Goal: Find specific page/section: Find specific page/section

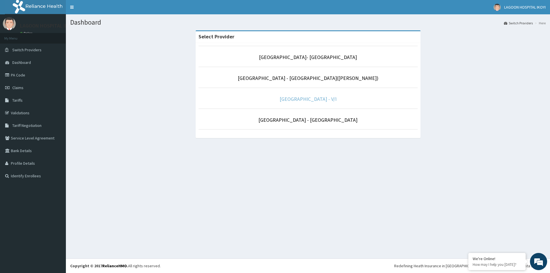
click at [304, 101] on link "[GEOGRAPHIC_DATA] - V/I" at bounding box center [308, 99] width 57 height 7
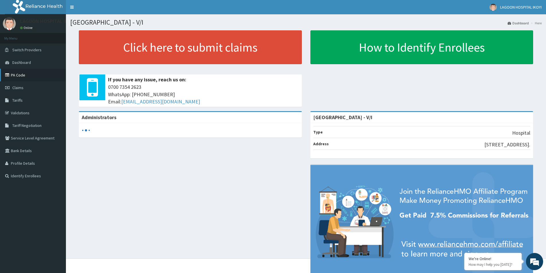
click at [21, 74] on link "PA Code" at bounding box center [33, 75] width 66 height 13
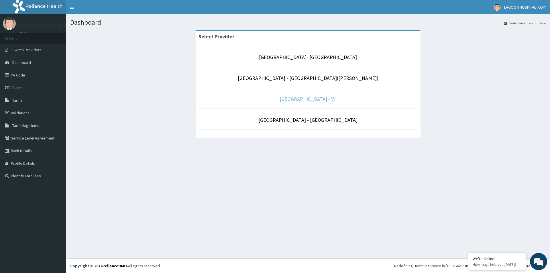
click at [314, 99] on link "[GEOGRAPHIC_DATA] - V/I" at bounding box center [308, 99] width 57 height 7
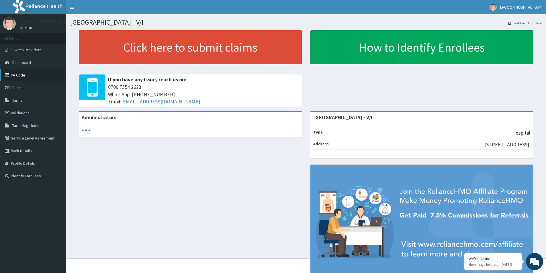
click at [25, 77] on link "PA Code" at bounding box center [33, 75] width 66 height 13
